Goal: Check status: Check status

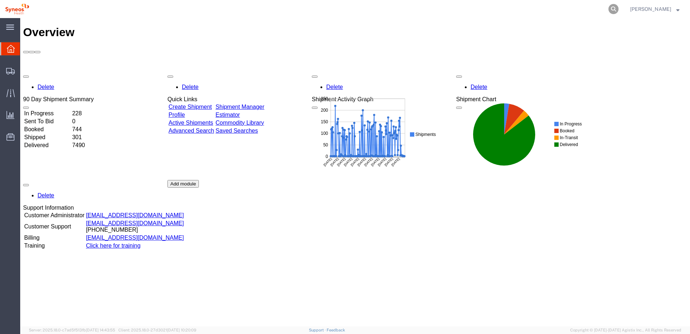
click at [618, 8] on icon at bounding box center [614, 9] width 10 height 10
click at [506, 12] on input "search" at bounding box center [499, 8] width 220 height 17
paste input "56743747"
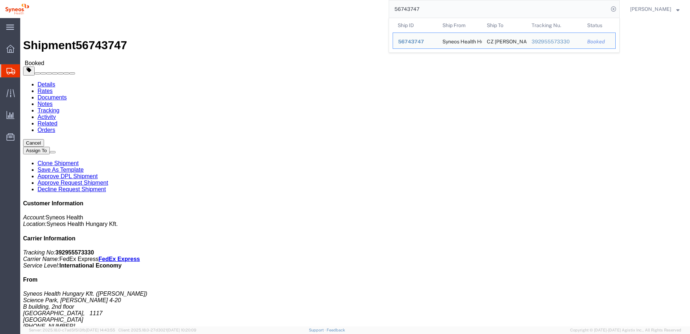
drag, startPoint x: 434, startPoint y: 12, endPoint x: 325, endPoint y: 6, distance: 109.2
click at [325, 6] on div "56743747 Ship ID Ship From Ship To Tracking Nu. Status Ship ID 56743747 Ship Fr…" at bounding box center [327, 9] width 586 height 18
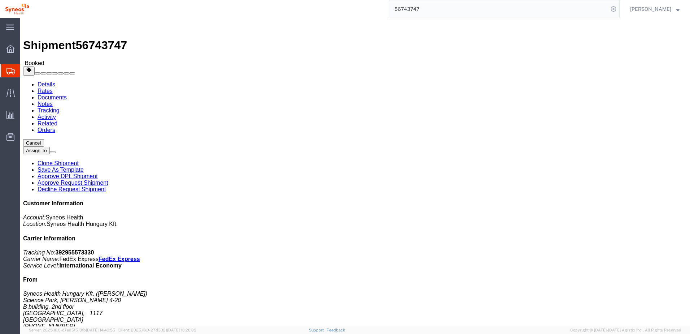
paste input "911"
type input "56743911"
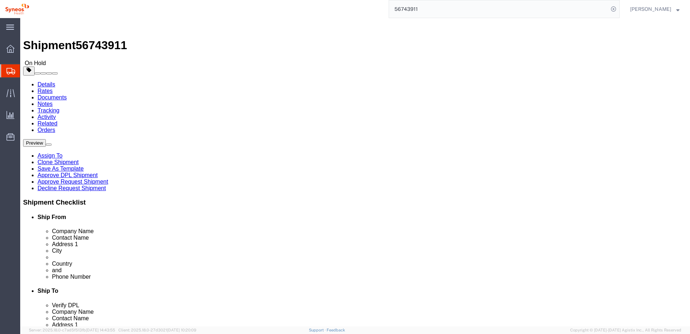
select select "61570"
select select
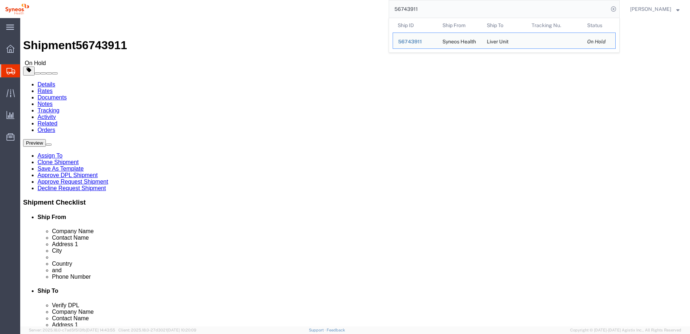
click link "Approve DPL Shipment"
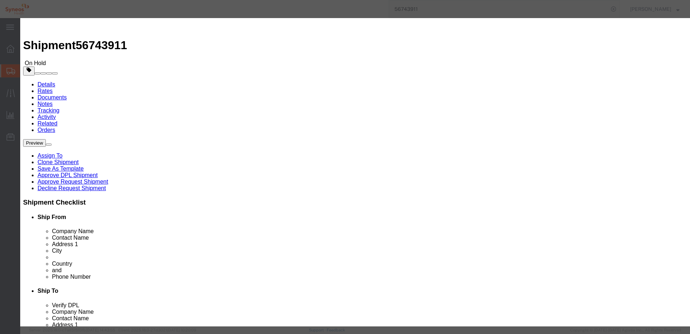
click button "Yes"
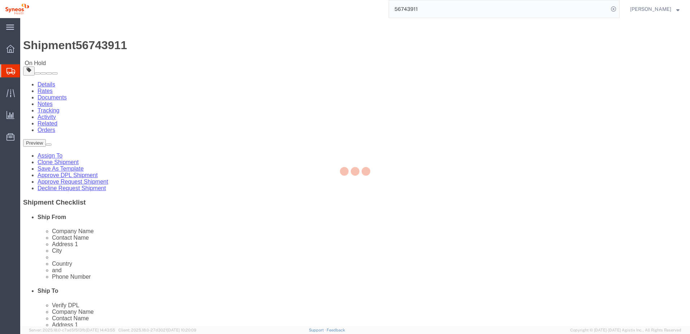
select select "61570"
